Goal: Information Seeking & Learning: Get advice/opinions

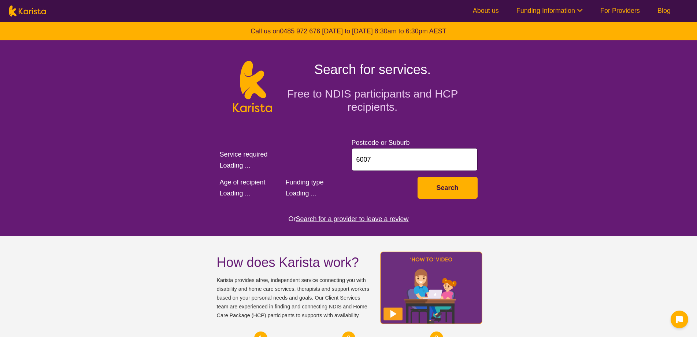
select select "CH"
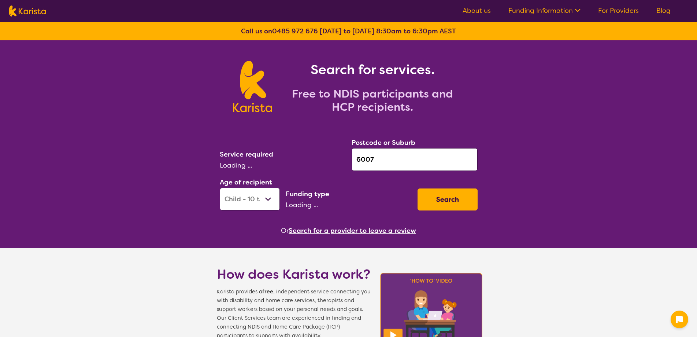
select select "[MEDICAL_DATA]"
select select "NDIS"
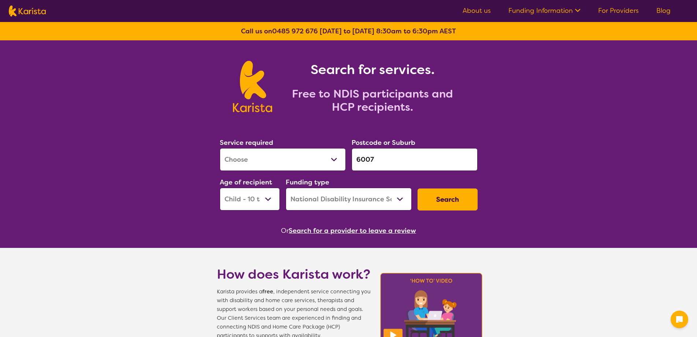
click at [387, 154] on input "6007" at bounding box center [415, 159] width 126 height 23
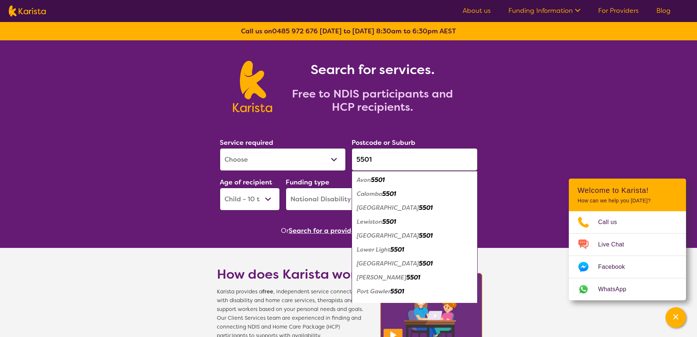
type input "5501"
click at [372, 191] on em "Calomba" at bounding box center [370, 194] width 26 height 8
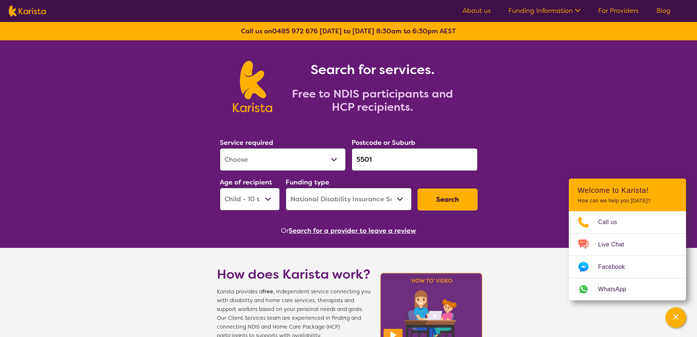
click at [269, 159] on select "Allied Health Assistant Assessment ([MEDICAL_DATA] or [MEDICAL_DATA]) Behaviour…" at bounding box center [283, 159] width 126 height 23
click at [220, 148] on select "Allied Health Assistant Assessment ([MEDICAL_DATA] or [MEDICAL_DATA]) Behaviour…" at bounding box center [283, 159] width 126 height 23
click at [252, 157] on select "Allied Health Assistant Assessment ([MEDICAL_DATA] or [MEDICAL_DATA]) Behaviour…" at bounding box center [283, 159] width 126 height 23
select select "Support worker"
click at [220, 148] on select "Allied Health Assistant Assessment ([MEDICAL_DATA] or [MEDICAL_DATA]) Behaviour…" at bounding box center [283, 159] width 126 height 23
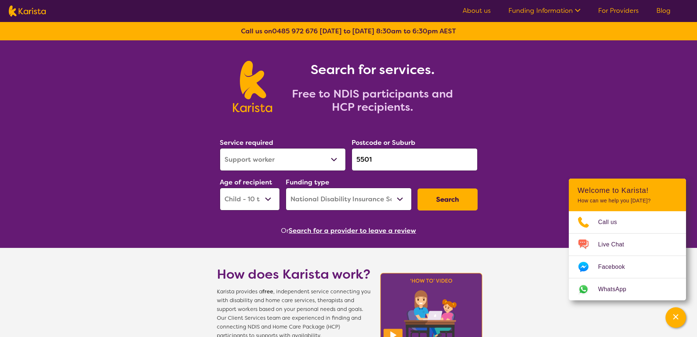
click at [245, 192] on select "Early Childhood - 0 to 9 Child - 10 to 11 Adolescent - 12 to 17 Adult - 18 to 6…" at bounding box center [250, 199] width 60 height 23
select select "AS"
click at [220, 188] on select "Early Childhood - 0 to 9 Child - 10 to 11 Adolescent - 12 to 17 Adult - 18 to 6…" at bounding box center [250, 199] width 60 height 23
click at [439, 194] on button "Search" at bounding box center [448, 199] width 60 height 22
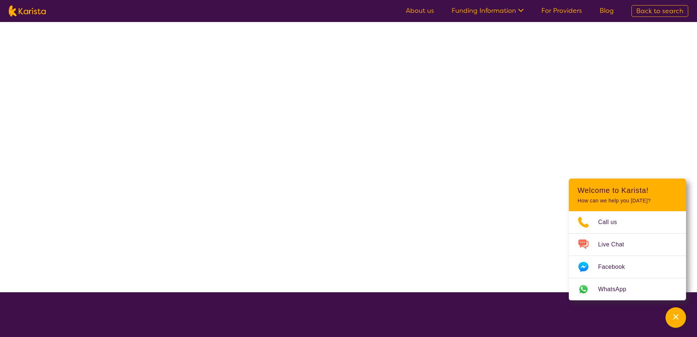
select select "NDIS"
select select "Support worker"
select select "AS"
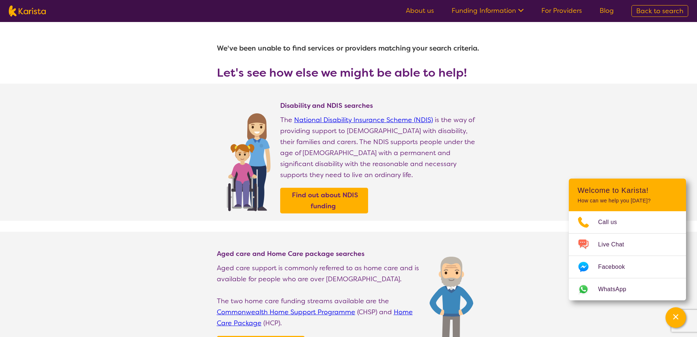
select select "Support worker"
select select "AS"
select select "NDIS"
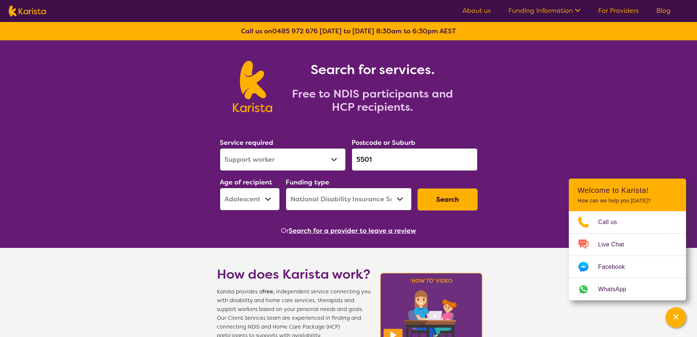
click at [413, 155] on input "5501" at bounding box center [415, 159] width 126 height 23
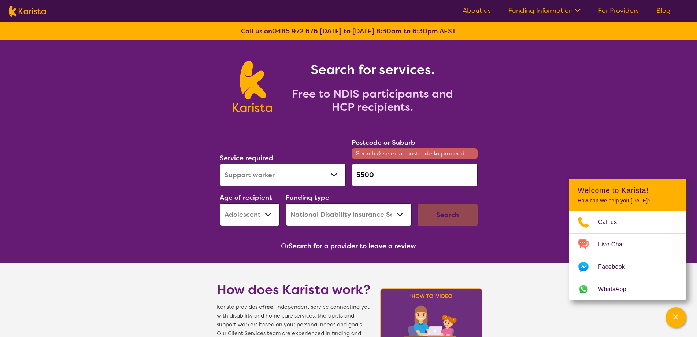
click at [482, 176] on section "Service required Allied Health Assistant Assessment ([MEDICAL_DATA] or [MEDICAL…" at bounding box center [348, 184] width 281 height 135
click at [397, 172] on input "5500" at bounding box center [415, 174] width 126 height 23
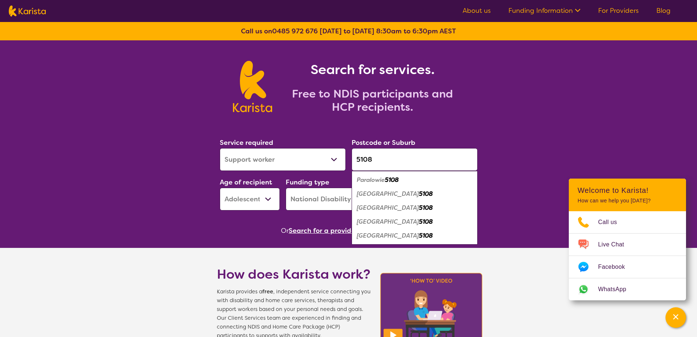
type input "5108"
click at [376, 180] on em "Paralowie" at bounding box center [371, 180] width 28 height 8
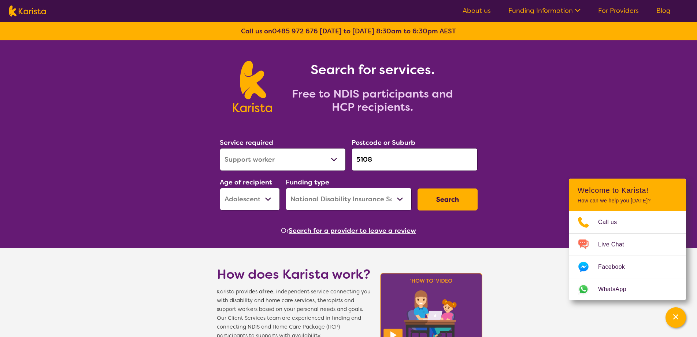
click at [455, 199] on button "Search" at bounding box center [448, 199] width 60 height 22
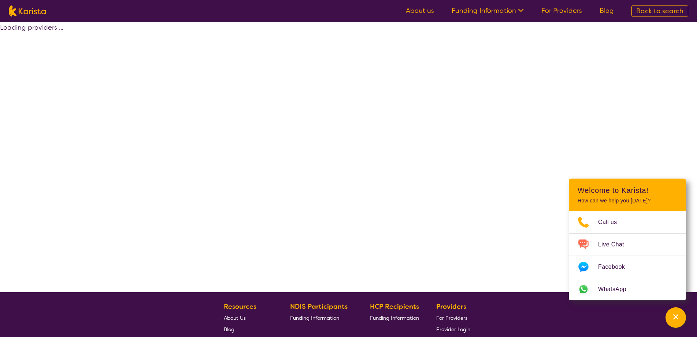
select select "by_score"
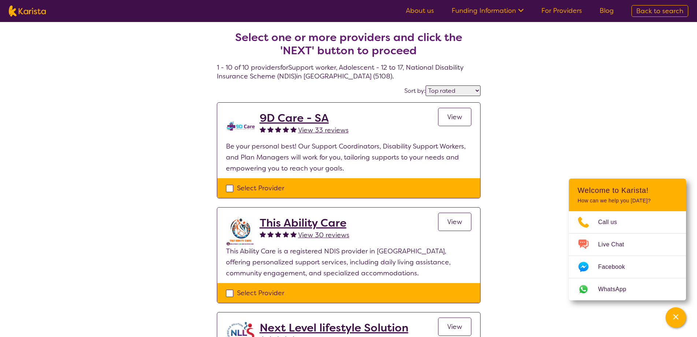
scroll to position [37, 0]
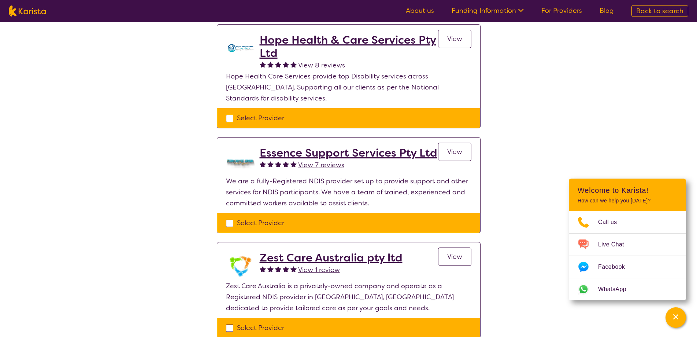
scroll to position [476, 0]
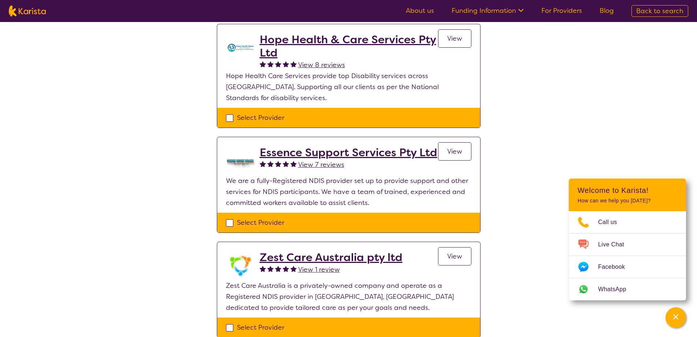
click at [184, 293] on div "Select one or more providers and click the 'NEXT' button to proceed 1 - 10 of 1…" at bounding box center [348, 102] width 697 height 1113
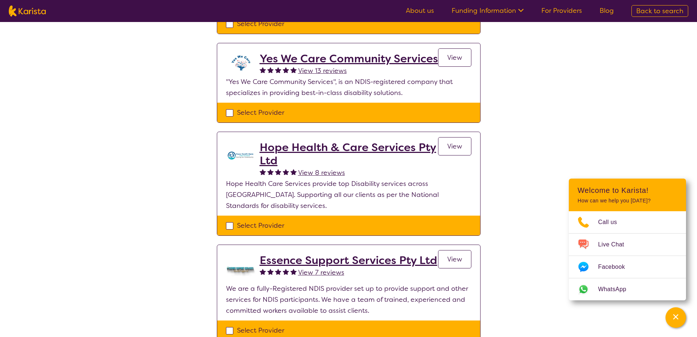
scroll to position [366, 0]
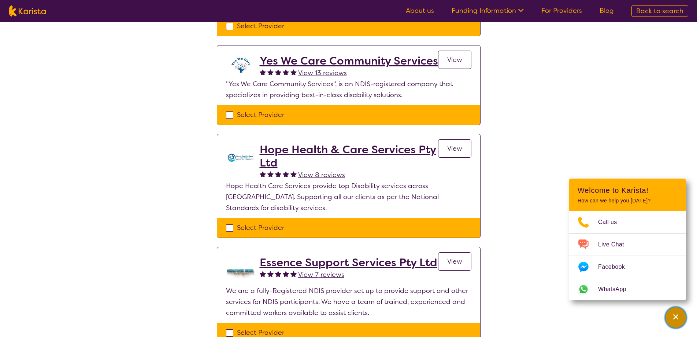
click at [676, 316] on icon "Channel Menu" at bounding box center [675, 316] width 5 height 5
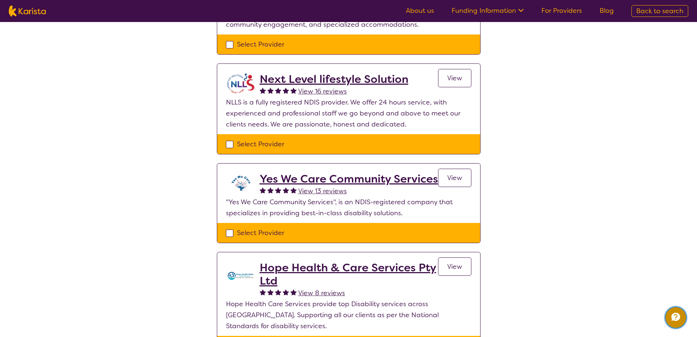
scroll to position [0, 0]
